Goal: Entertainment & Leisure: Consume media (video, audio)

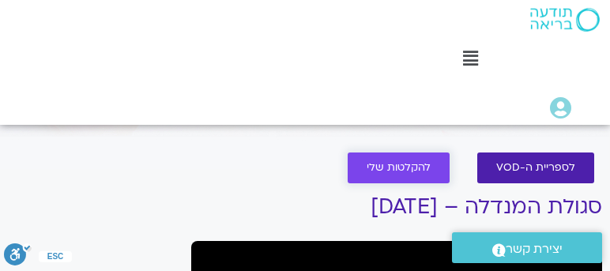
click at [394, 163] on span "להקלטות שלי" at bounding box center [399, 168] width 64 height 12
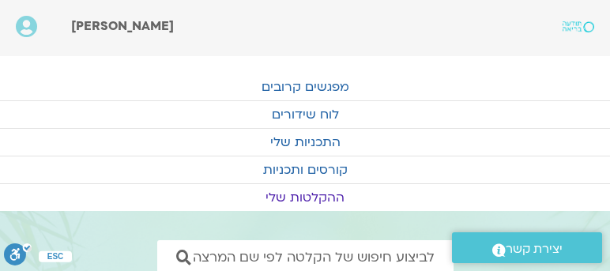
click at [305, 194] on link "ההקלטות שלי" at bounding box center [305, 197] width 610 height 27
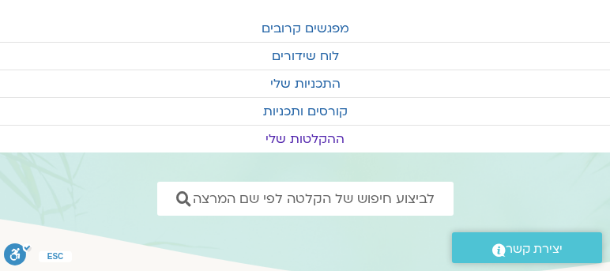
scroll to position [45, 0]
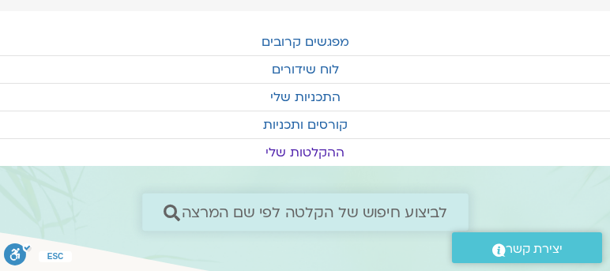
click at [169, 207] on icon at bounding box center [171, 212] width 17 height 17
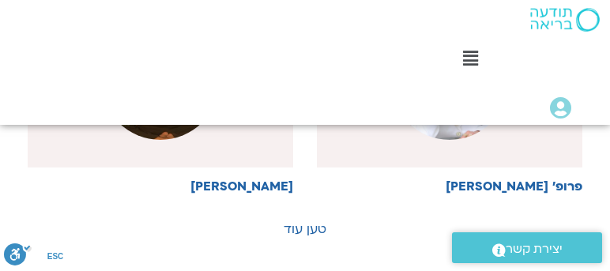
scroll to position [1805, 0]
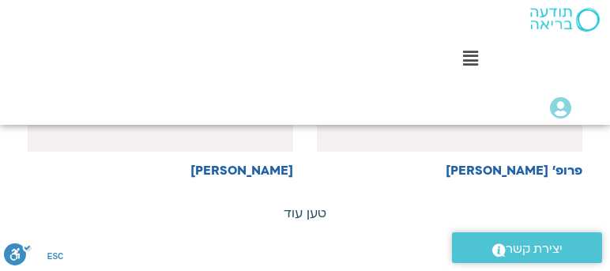
click at [316, 207] on link "טען עוד" at bounding box center [305, 213] width 43 height 17
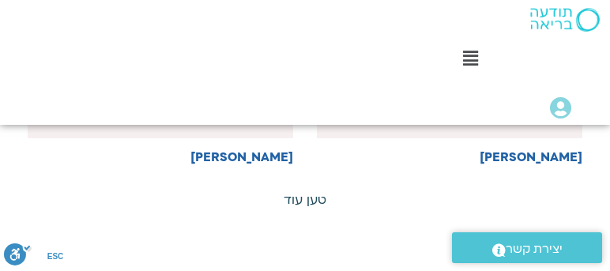
scroll to position [3250, 0]
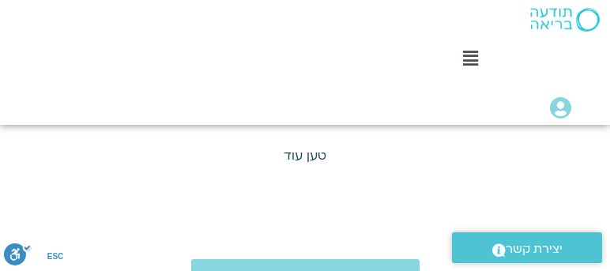
click at [314, 147] on link "טען עוד" at bounding box center [305, 155] width 43 height 17
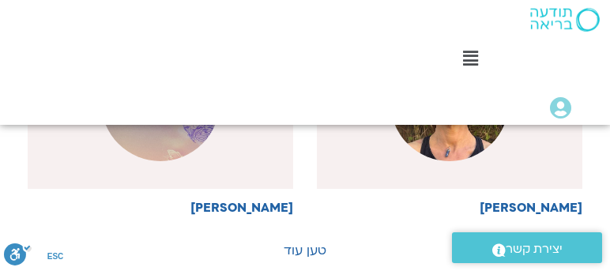
scroll to position [4559, 0]
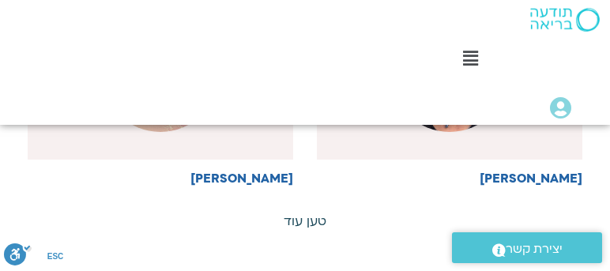
click at [319, 212] on link "טען עוד" at bounding box center [305, 220] width 43 height 17
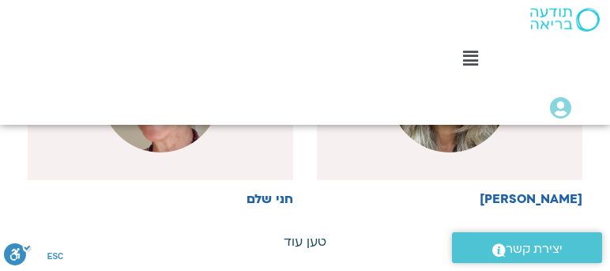
scroll to position [5958, 0]
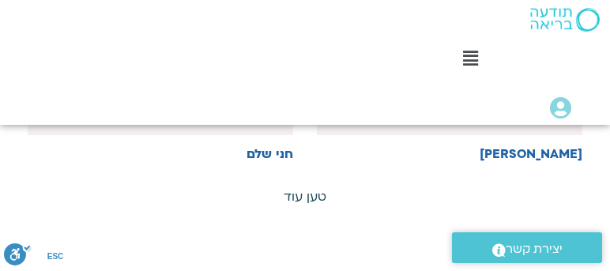
click at [319, 188] on link "טען עוד" at bounding box center [305, 196] width 43 height 17
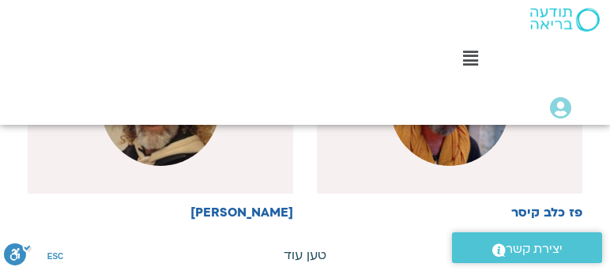
scroll to position [7312, 0]
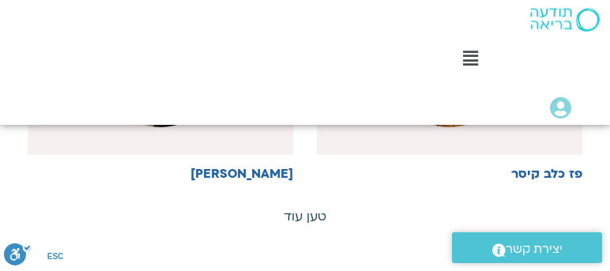
click at [317, 208] on link "טען עוד" at bounding box center [305, 216] width 43 height 17
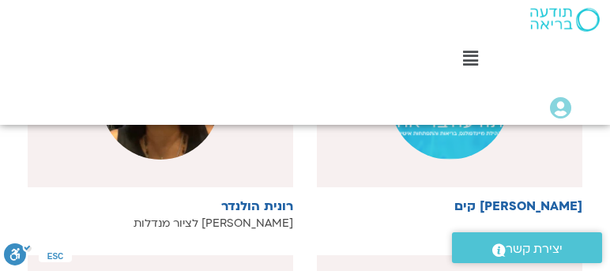
scroll to position [8215, 0]
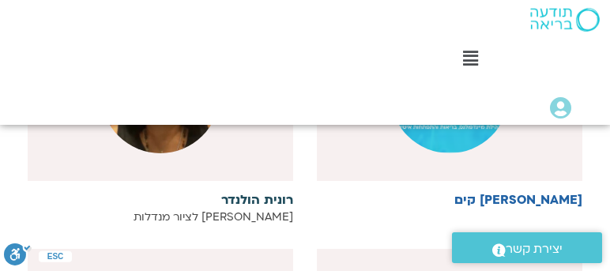
click at [264, 193] on h6 "רונית הולנדר" at bounding box center [160, 200] width 265 height 14
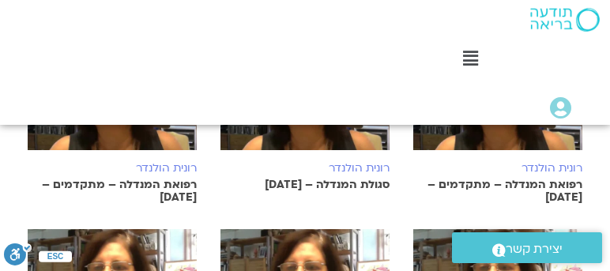
scroll to position [451, 0]
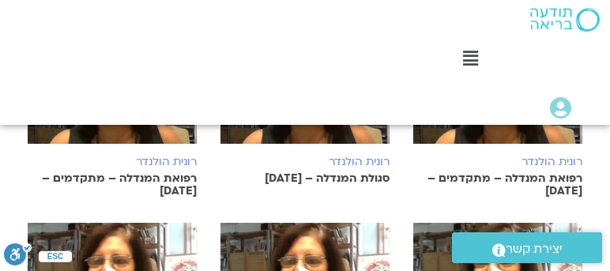
click at [519, 172] on p "רפואת המנדלה – מתקדמים – 9/9/25" at bounding box center [497, 184] width 169 height 25
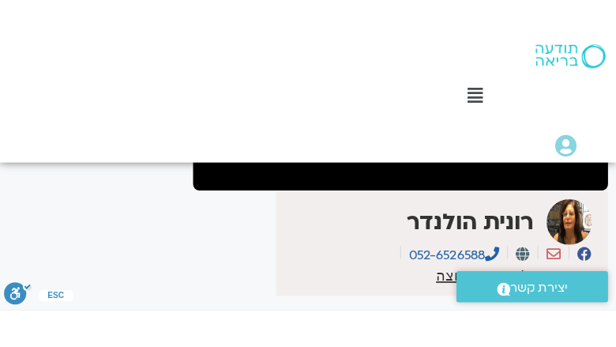
scroll to position [321, 0]
